Goal: Task Accomplishment & Management: Manage account settings

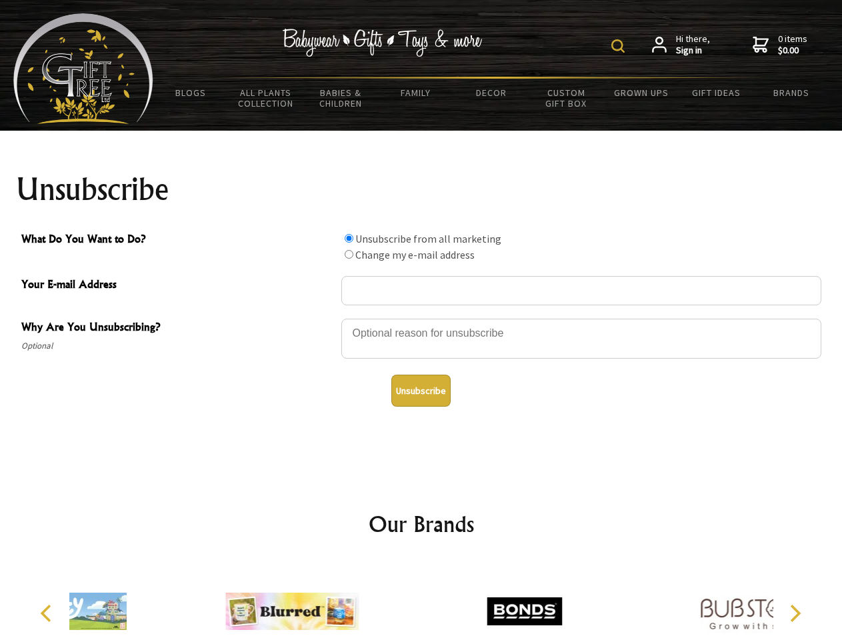
click at [620, 46] on img at bounding box center [617, 45] width 13 height 13
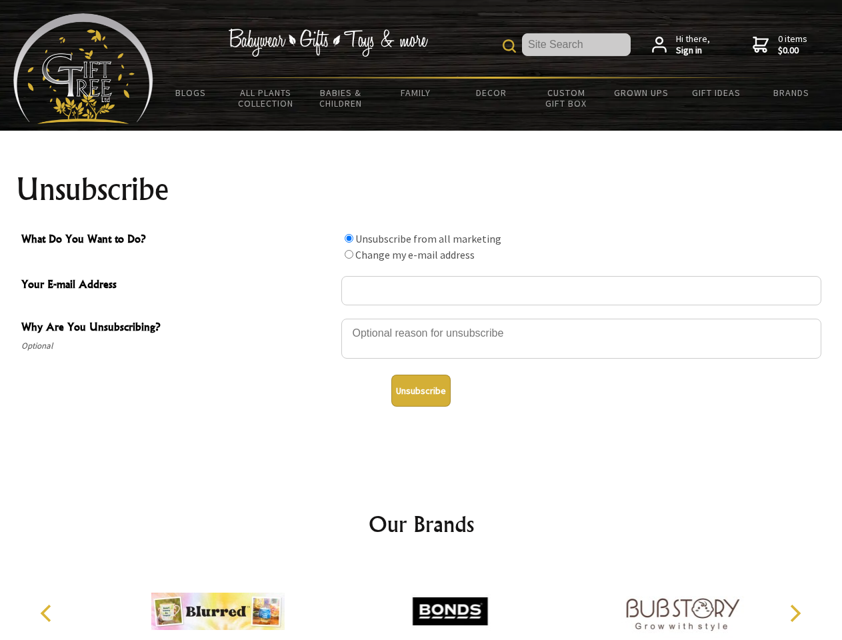
click at [421, 318] on div at bounding box center [581, 340] width 480 height 47
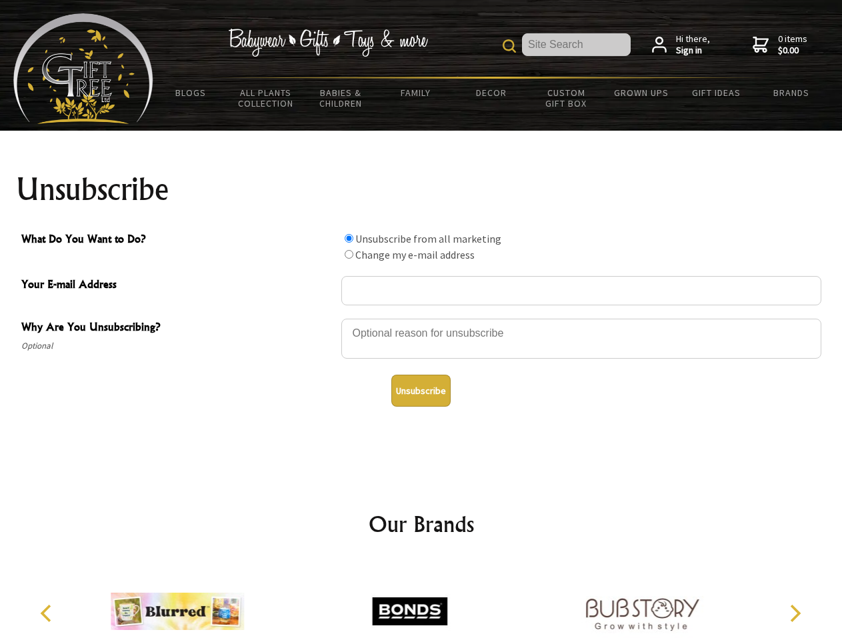
click at [348, 238] on input "What Do You Want to Do?" at bounding box center [348, 238] width 9 height 9
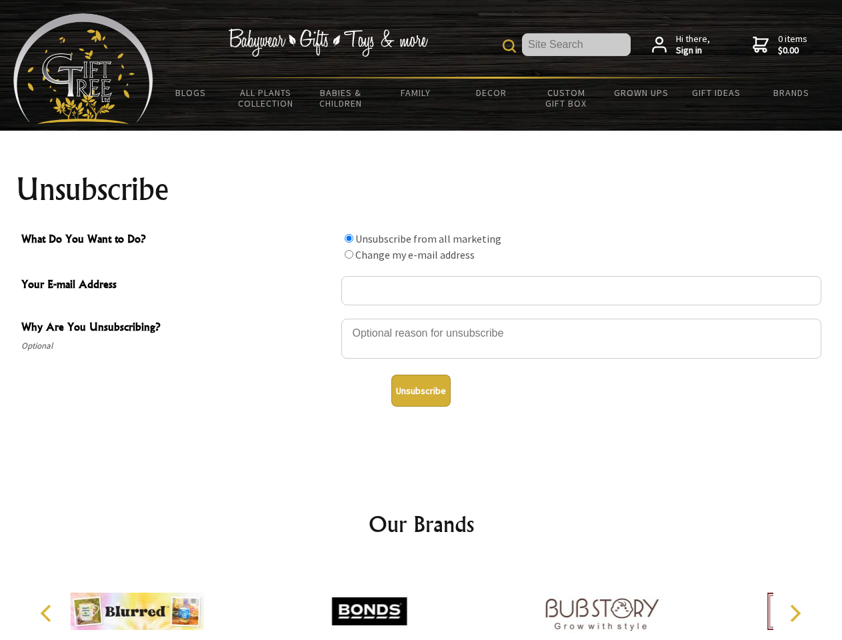
click at [348, 254] on input "What Do You Want to Do?" at bounding box center [348, 254] width 9 height 9
radio input "true"
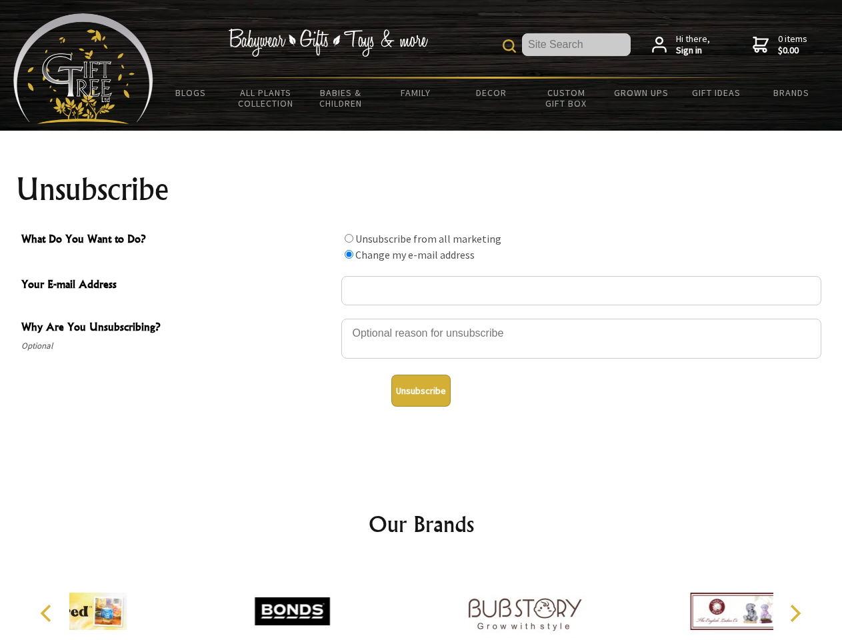
click at [420, 390] on button "Unsubscribe" at bounding box center [420, 390] width 59 height 32
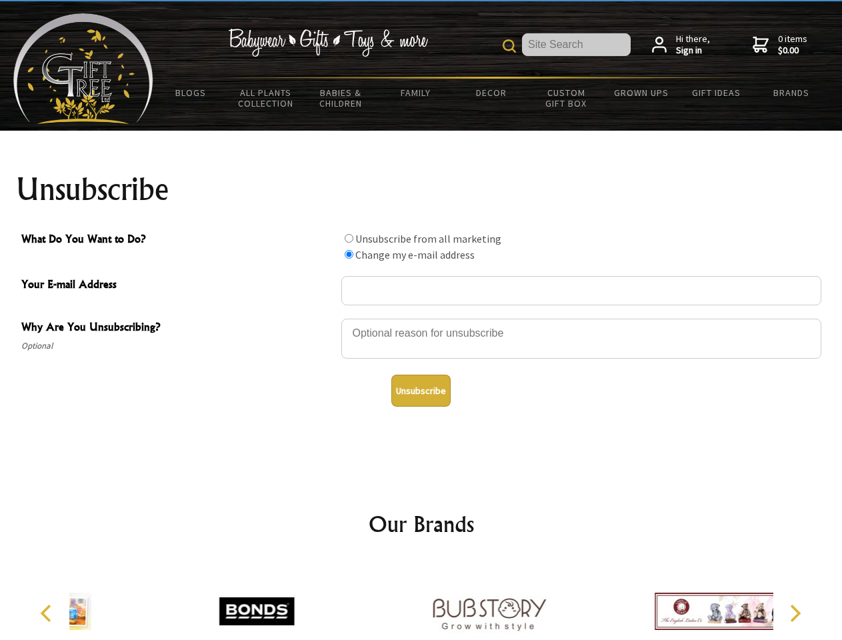
click at [421, 600] on div at bounding box center [488, 613] width 232 height 104
click at [48, 613] on icon "Previous" at bounding box center [47, 612] width 17 height 17
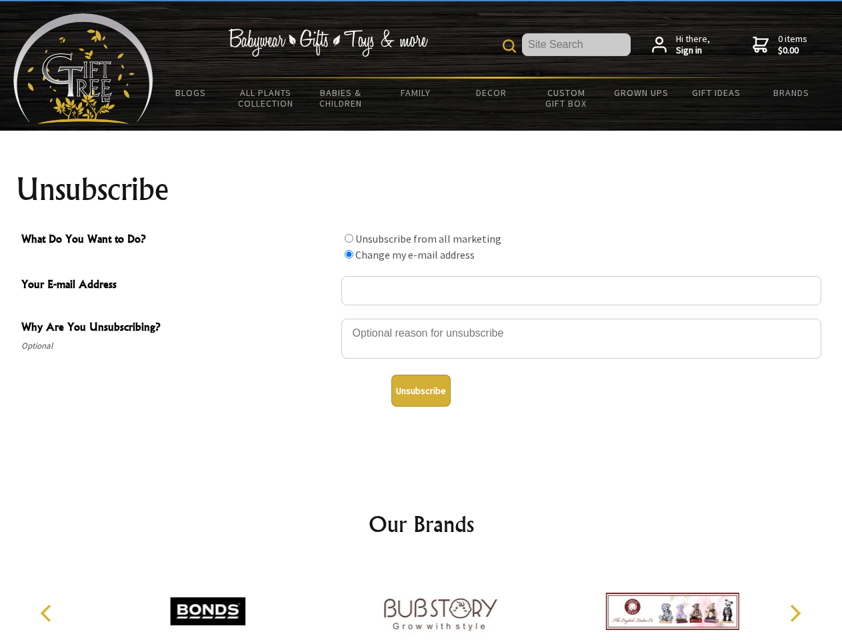
click at [794, 613] on icon "Next" at bounding box center [793, 612] width 17 height 17
